Goal: Transaction & Acquisition: Purchase product/service

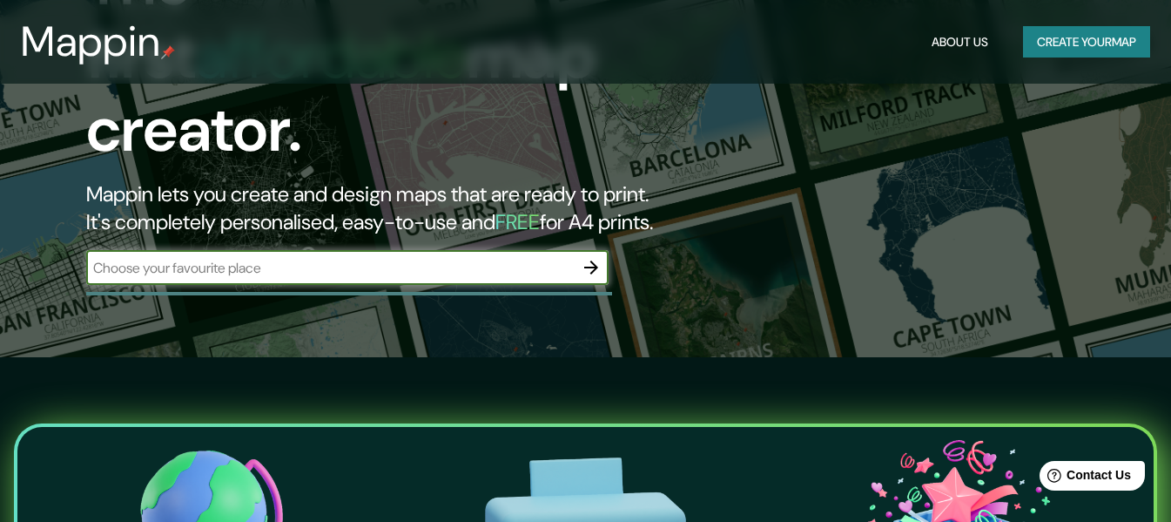
scroll to position [174, 0]
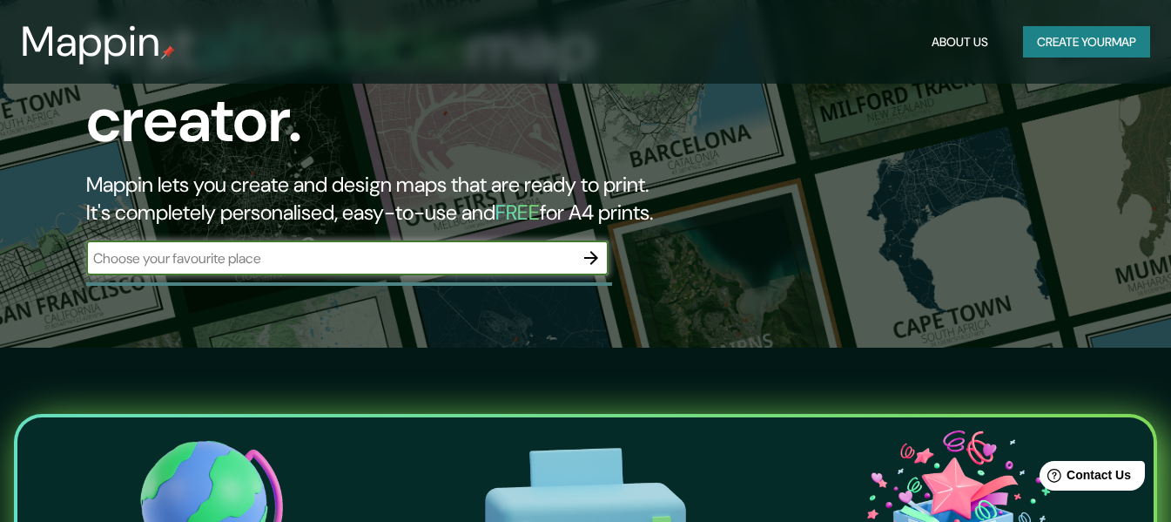
click at [303, 248] on input "text" at bounding box center [330, 258] width 488 height 20
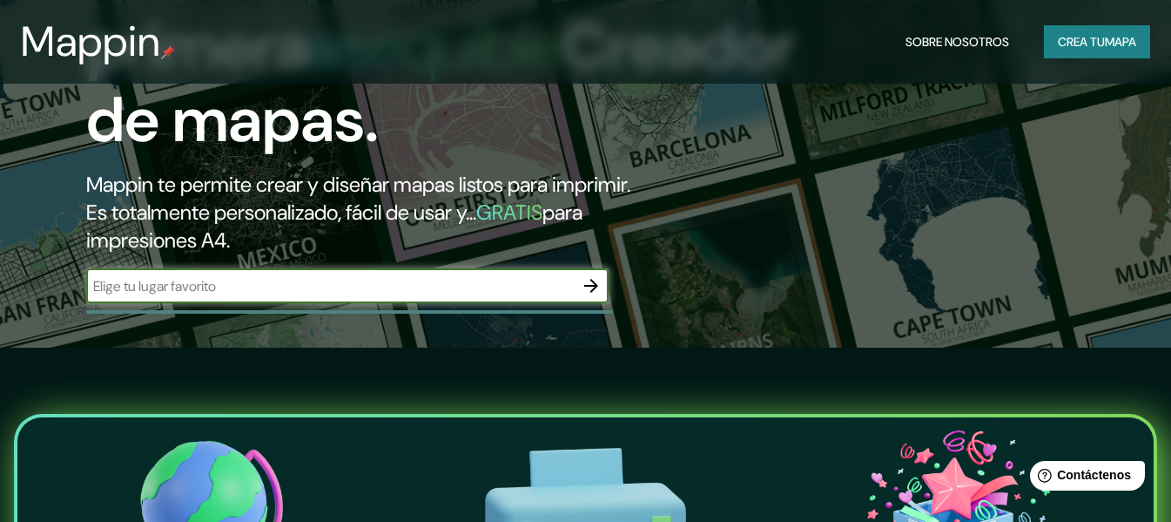
click at [329, 296] on input "text" at bounding box center [330, 286] width 488 height 20
paste input "C. [STREET_ADDRESS][PERSON_NAME]."
type input "C. [STREET_ADDRESS][PERSON_NAME]."
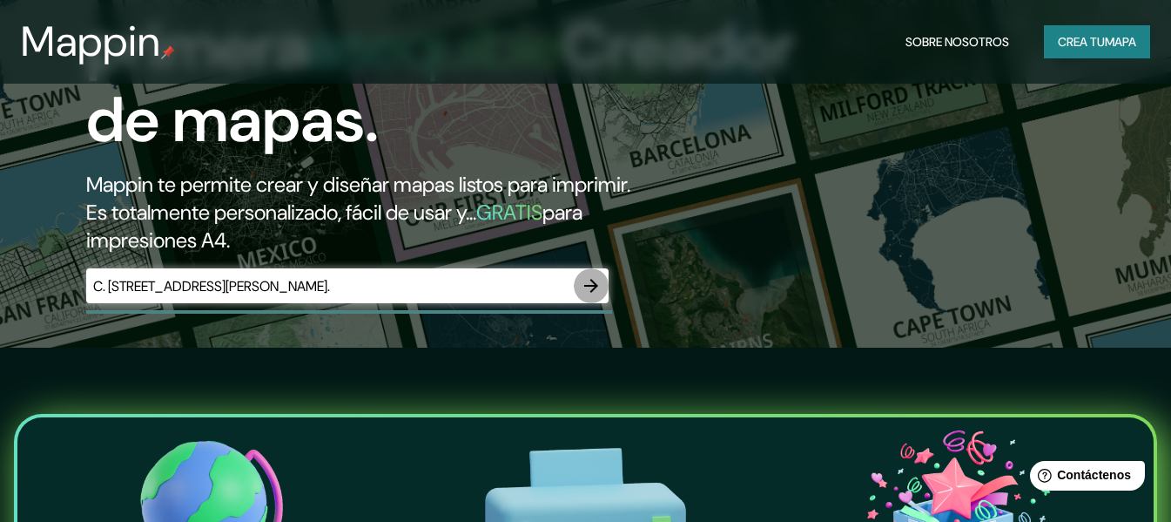
click at [586, 296] on icon "button" at bounding box center [591, 285] width 21 height 21
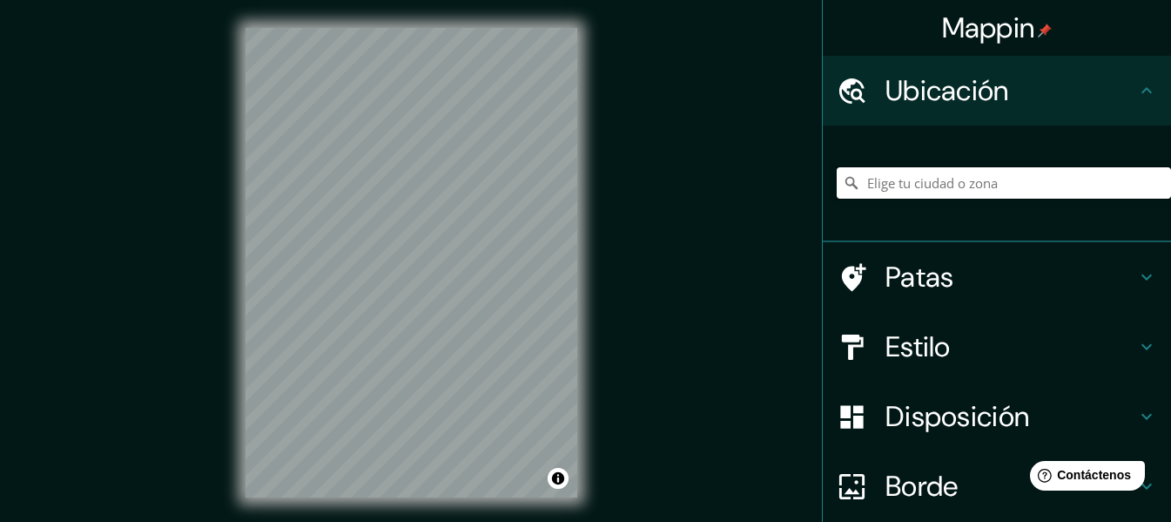
click at [906, 185] on input "Elige tu ciudad o zona" at bounding box center [1004, 182] width 334 height 31
paste input "C. [STREET_ADDRESS][PERSON_NAME]."
type input "[GEOGRAPHIC_DATA], [GEOGRAPHIC_DATA], 62373, [GEOGRAPHIC_DATA]"
click at [673, 248] on div "Mappin Ubicación Cuernavaca, Morelos, 62373, México Cuernavaca Morelos, 62373, …" at bounding box center [585, 276] width 1171 height 553
click at [889, 281] on font "Patas" at bounding box center [920, 277] width 69 height 37
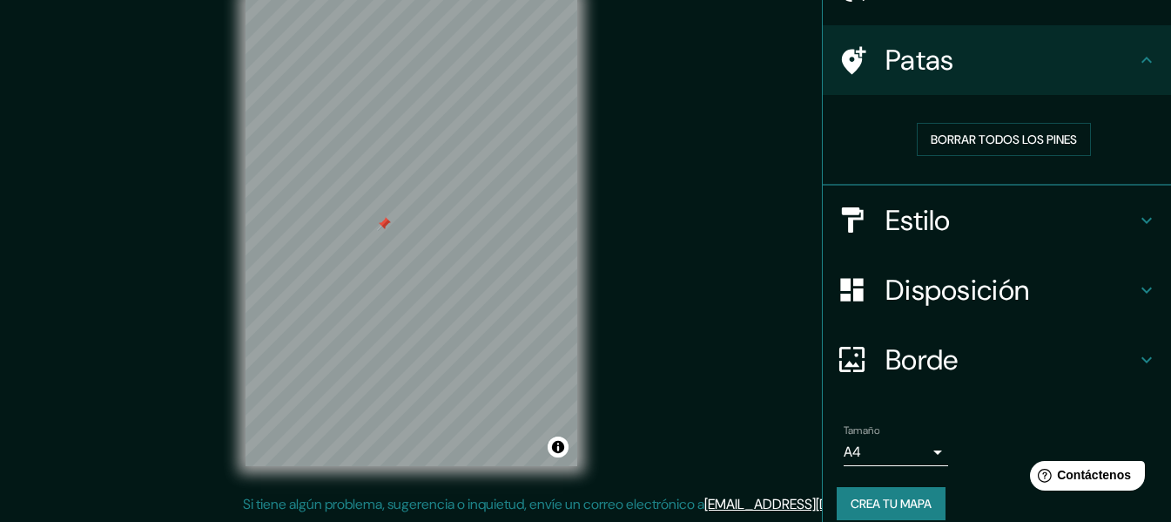
scroll to position [120, 0]
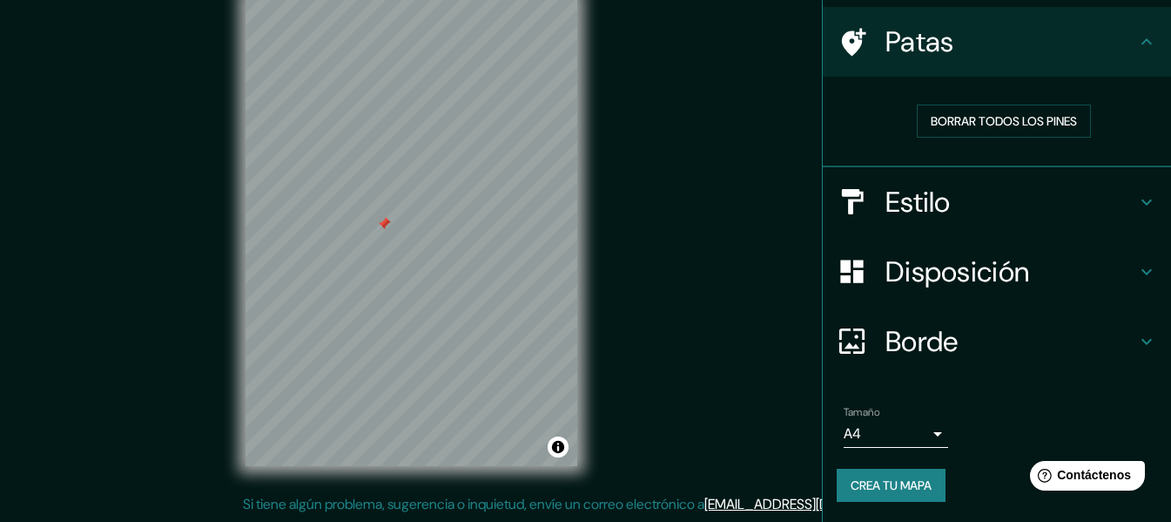
click at [883, 477] on font "Crea tu mapa" at bounding box center [891, 485] width 81 height 16
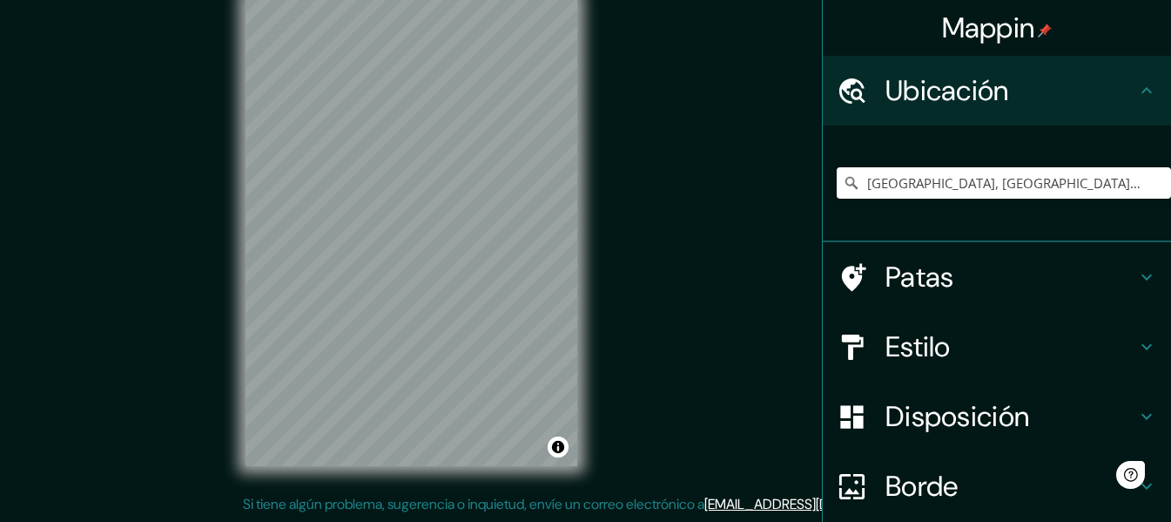
scroll to position [31, 0]
click at [1090, 183] on input "[GEOGRAPHIC_DATA], [GEOGRAPHIC_DATA], 62373, [GEOGRAPHIC_DATA]" at bounding box center [1004, 182] width 334 height 31
type input "[GEOGRAPHIC_DATA][PERSON_NAME], [GEOGRAPHIC_DATA], [GEOGRAPHIC_DATA]"
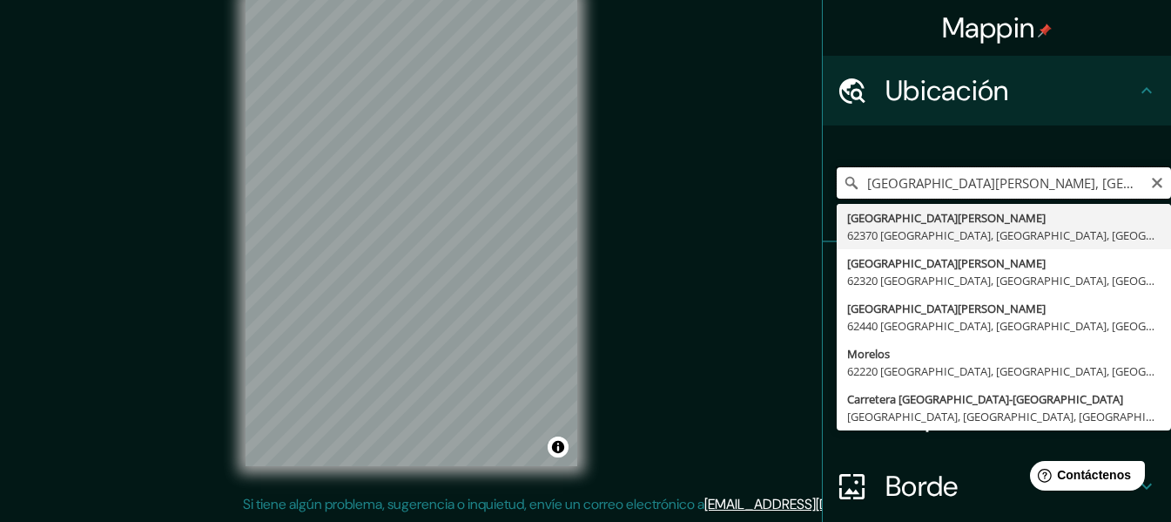
click at [1147, 192] on input "[GEOGRAPHIC_DATA][PERSON_NAME], [GEOGRAPHIC_DATA], [GEOGRAPHIC_DATA]" at bounding box center [1004, 182] width 334 height 31
click at [1150, 184] on icon "Claro" at bounding box center [1157, 183] width 14 height 14
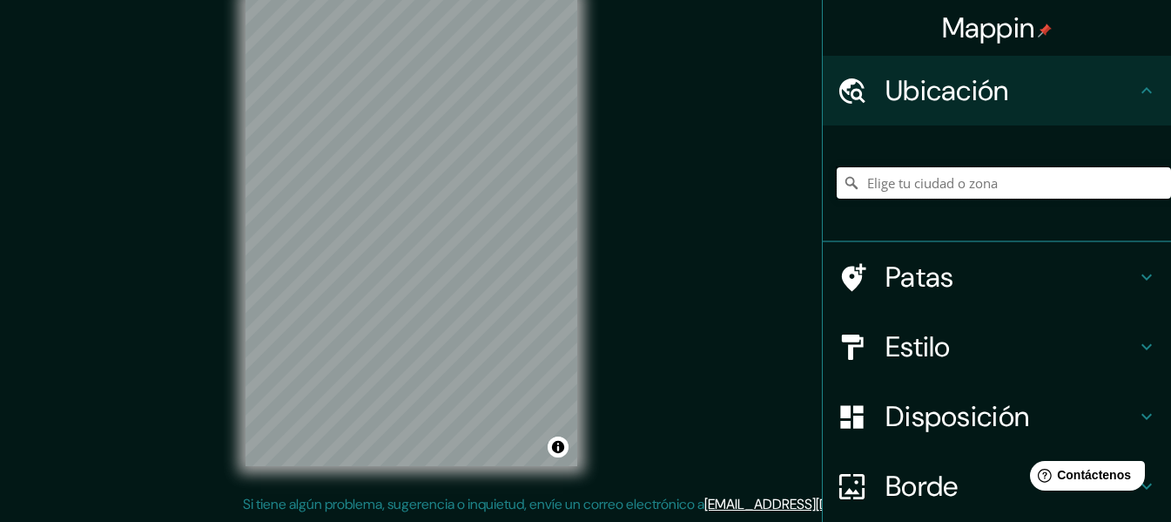
paste input "C. [STREET_ADDRESS][PERSON_NAME]."
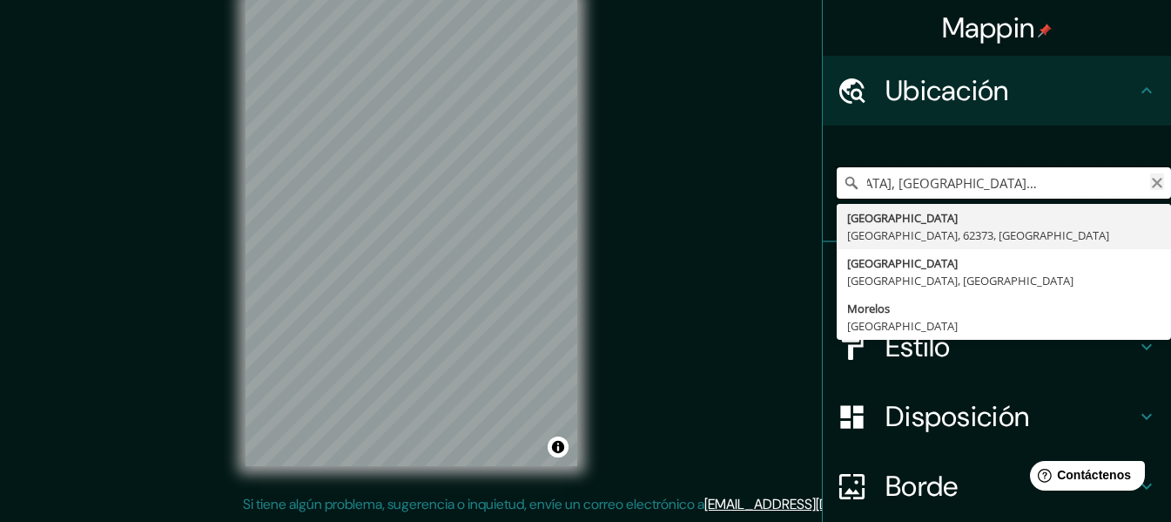
scroll to position [0, 0]
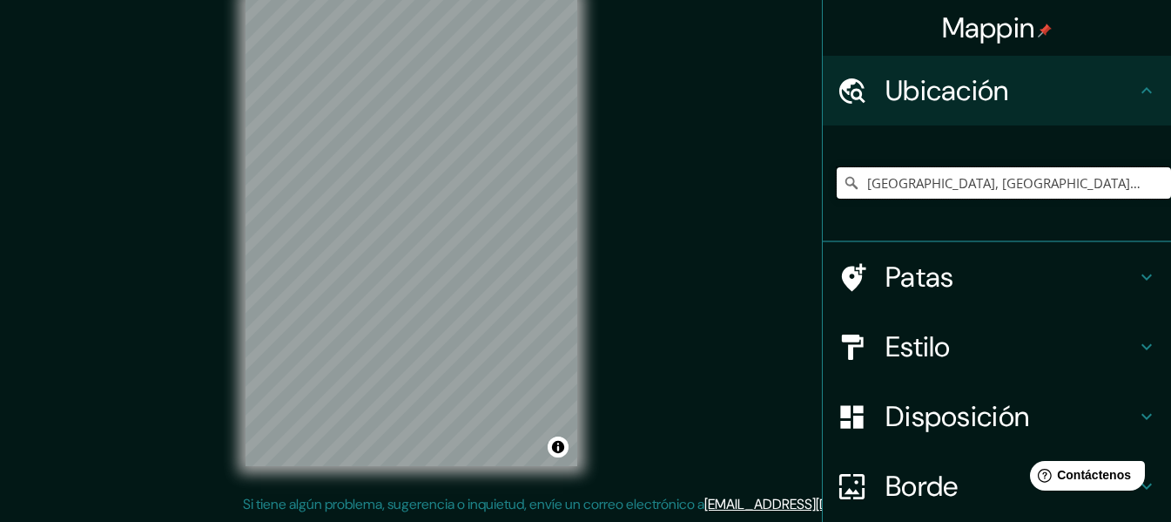
type input "[GEOGRAPHIC_DATA], [GEOGRAPHIC_DATA], 62373, [GEOGRAPHIC_DATA]"
